Goal: Task Accomplishment & Management: Manage account settings

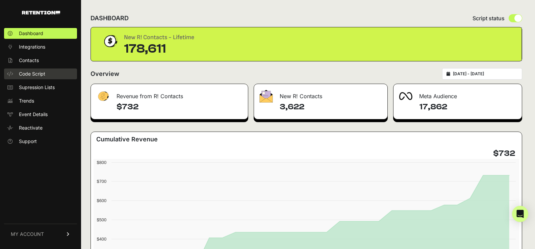
click at [24, 74] on span "Code Script" at bounding box center [32, 74] width 26 height 7
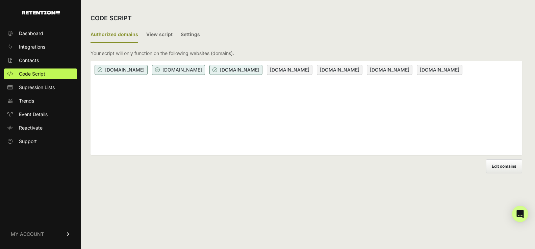
click at [353, 112] on div "[DOMAIN_NAME] [DOMAIN_NAME] [DOMAIN_NAME] [DOMAIN_NAME] [DOMAIN_NAME] [DOMAIN_N…" at bounding box center [307, 108] width 432 height 95
click at [151, 35] on label "View script" at bounding box center [159, 35] width 26 height 16
click at [0, 0] on input "View script" at bounding box center [0, 0] width 0 height 0
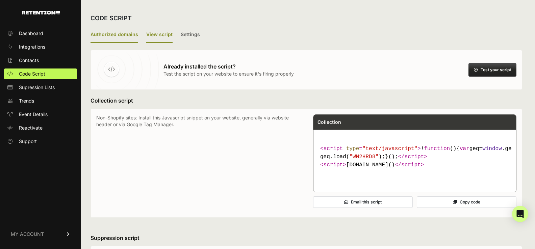
click at [108, 35] on label "Authorized domains" at bounding box center [115, 35] width 48 height 16
click at [0, 0] on input "Authorized domains" at bounding box center [0, 0] width 0 height 0
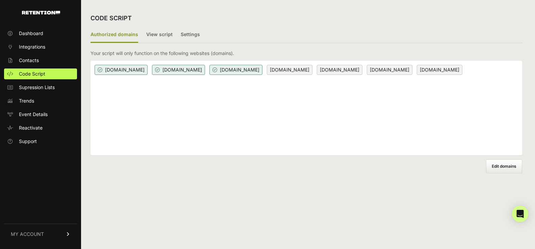
click at [214, 104] on div "[DOMAIN_NAME] [DOMAIN_NAME] [DOMAIN_NAME] [DOMAIN_NAME] [DOMAIN_NAME] [DOMAIN_N…" at bounding box center [307, 108] width 432 height 95
click at [500, 168] on span "Edit domains" at bounding box center [504, 166] width 25 height 5
click at [0, 0] on input "Add domain" at bounding box center [0, 0] width 0 height 0
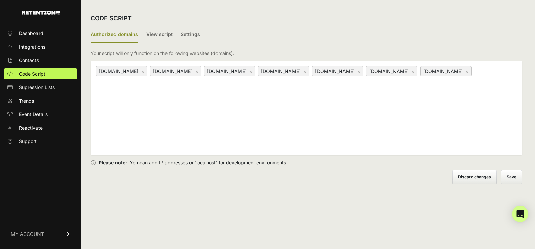
click at [288, 116] on div "[DOMAIN_NAME] × [DOMAIN_NAME] × [DOMAIN_NAME] × [DOMAIN_NAME] × [DOMAIN_NAME] ×…" at bounding box center [307, 108] width 432 height 95
click at [519, 174] on button "Save" at bounding box center [511, 177] width 21 height 14
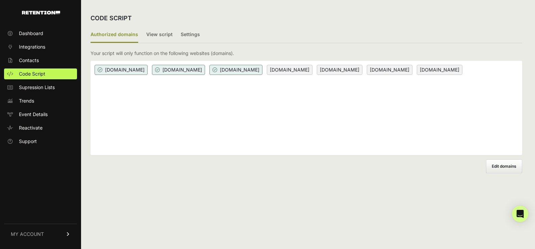
click at [504, 164] on span "Edit domains" at bounding box center [504, 166] width 25 height 5
click at [0, 0] on input "Add domain" at bounding box center [0, 0] width 0 height 0
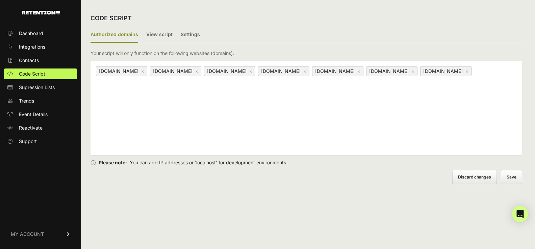
click at [239, 110] on div "[DOMAIN_NAME] × [DOMAIN_NAME] × [DOMAIN_NAME] × [DOMAIN_NAME] × [DOMAIN_NAME] ×…" at bounding box center [307, 108] width 432 height 95
click at [231, 98] on div "[DOMAIN_NAME] × [DOMAIN_NAME] × [DOMAIN_NAME] × [DOMAIN_NAME] × [DOMAIN_NAME] ×…" at bounding box center [307, 108] width 432 height 95
paste input "https://fullofgracewellness.com/thank-you/"
type input "https://fullofgracewellness.com"
paste input "http://fullofgracewellness.com/"
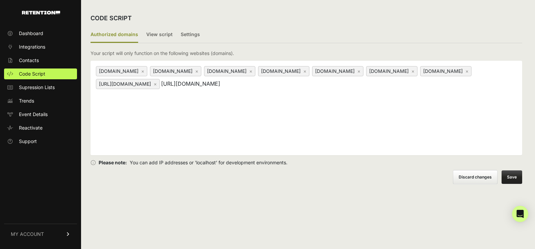
scroll to position [0, 18]
type input "http://fullofgracewellness.com"
paste input "http://fullofgracewellness.com/"
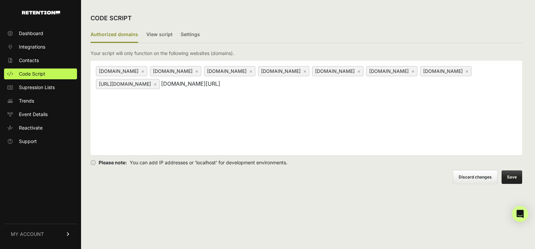
type input "www.fullofgracewellness.com/"
click at [512, 177] on button "Save" at bounding box center [512, 178] width 21 height 14
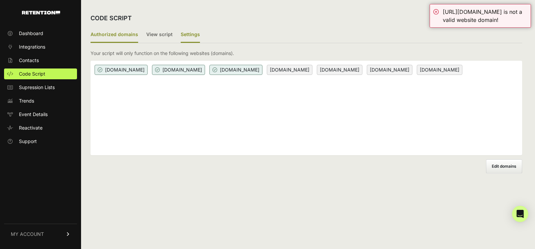
click at [189, 36] on label "Settings" at bounding box center [190, 35] width 19 height 16
click at [0, 0] on input "Settings" at bounding box center [0, 0] width 0 height 0
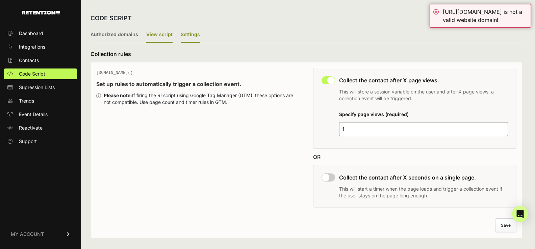
click at [148, 34] on label "View script" at bounding box center [159, 35] width 26 height 16
click at [0, 0] on input "View script" at bounding box center [0, 0] width 0 height 0
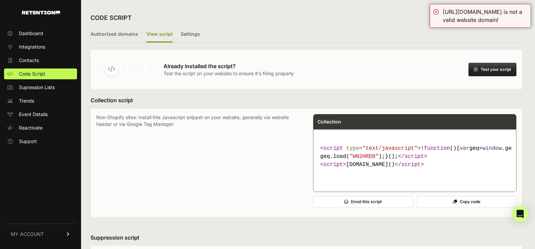
scroll to position [4, 0]
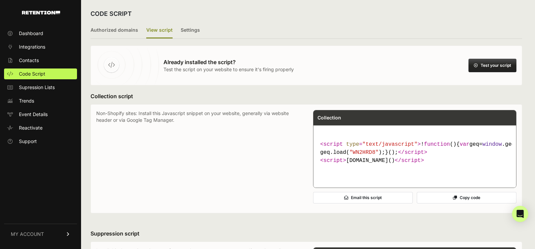
click at [458, 204] on button "Copy code" at bounding box center [467, 197] width 100 height 11
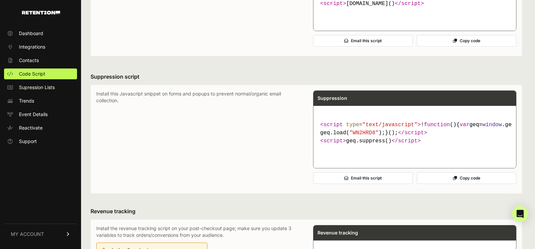
scroll to position [167, 0]
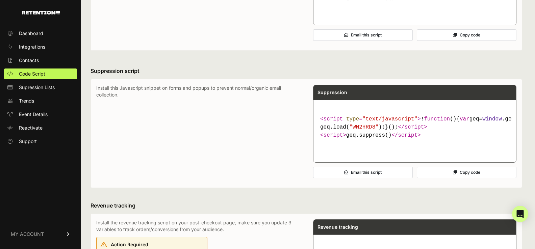
click at [453, 175] on icon at bounding box center [455, 173] width 4 height 4
